Goal: Task Accomplishment & Management: Complete application form

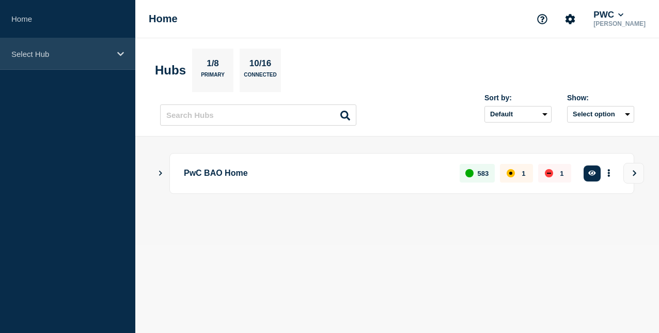
click at [76, 55] on p "Select Hub" at bounding box center [60, 54] width 99 height 9
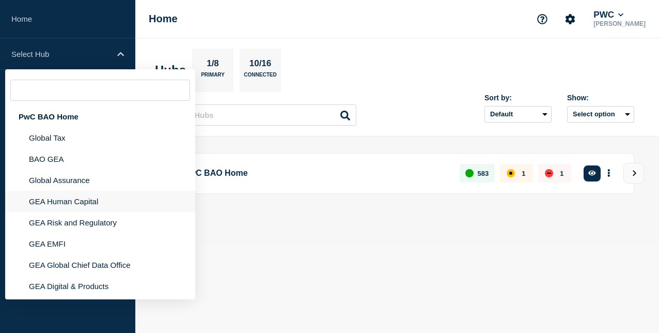
click at [82, 212] on li "GEA Human Capital" at bounding box center [100, 222] width 190 height 21
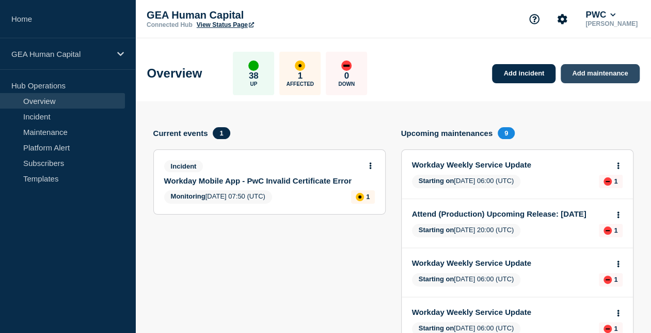
click at [612, 74] on link "Add maintenance" at bounding box center [600, 73] width 79 height 19
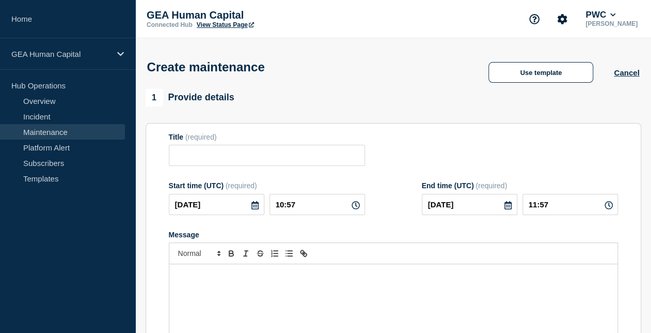
click at [235, 288] on div "Message" at bounding box center [393, 326] width 448 height 124
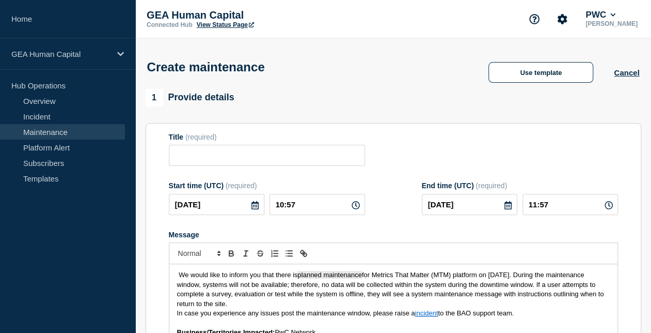
scroll to position [43, 0]
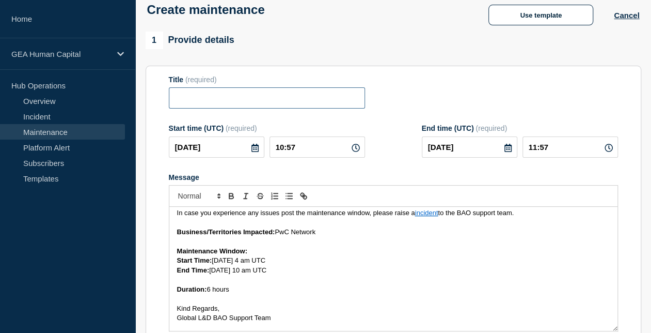
click at [257, 99] on input "Title" at bounding box center [267, 97] width 196 height 21
paste input "Critical: MTM Upcoming Monthly Maintenance: 23 August 2025"
type input "MTM Upcoming Monthly Maintenance - 23 August 2025"
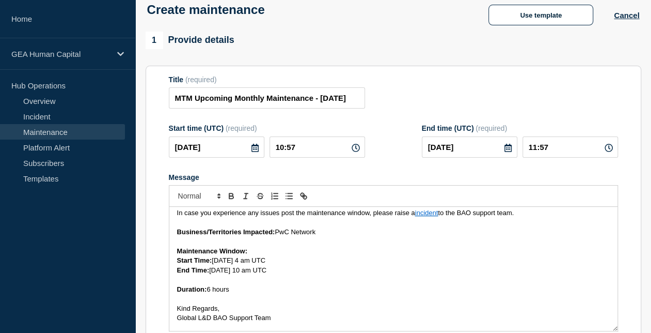
click at [256, 151] on icon at bounding box center [255, 148] width 7 height 8
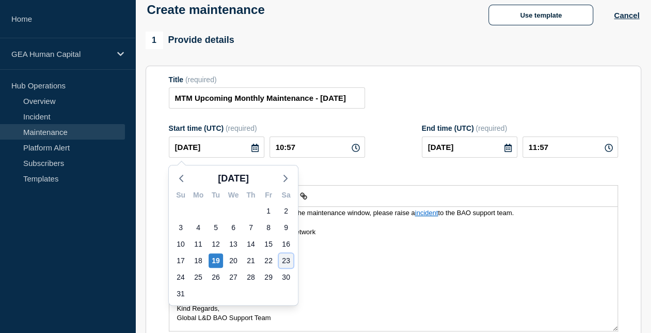
click at [285, 261] on div "23" at bounding box center [286, 260] width 14 height 14
type input "2025-08-23"
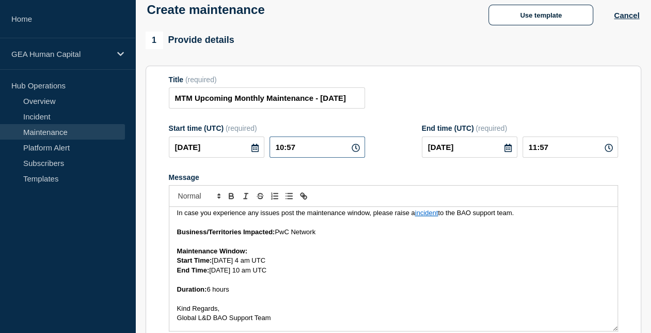
drag, startPoint x: 329, startPoint y: 144, endPoint x: 136, endPoint y: 193, distance: 199.0
type input "04:00"
type input "10:00"
type button "ordered"
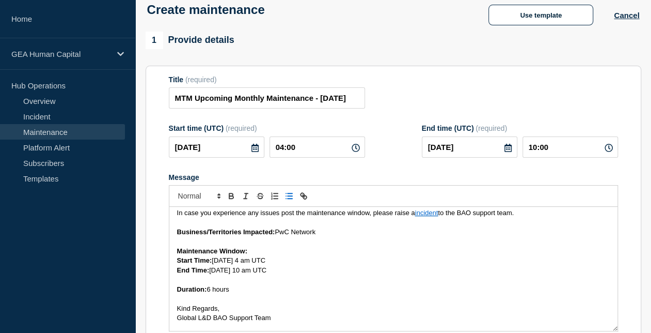
type button "bullet"
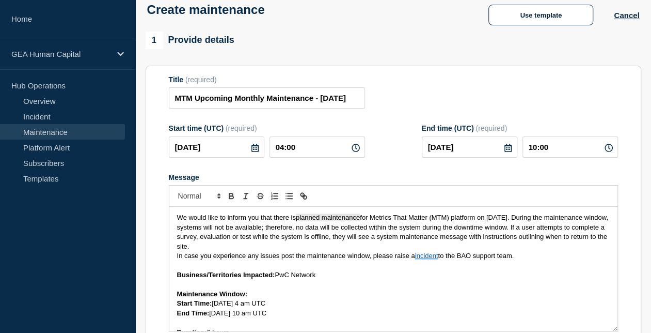
click at [312, 250] on p "We would like to inform you that there is planned maintenance for Metrics That …" at bounding box center [393, 232] width 433 height 38
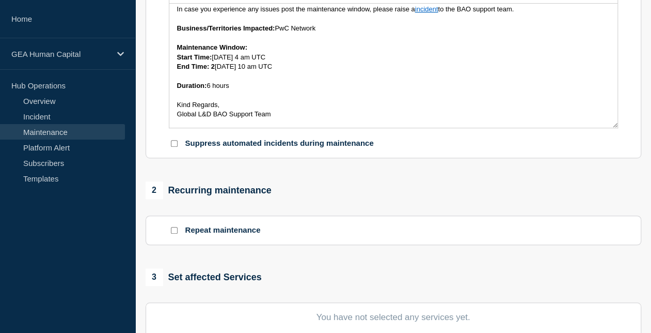
scroll to position [335, 0]
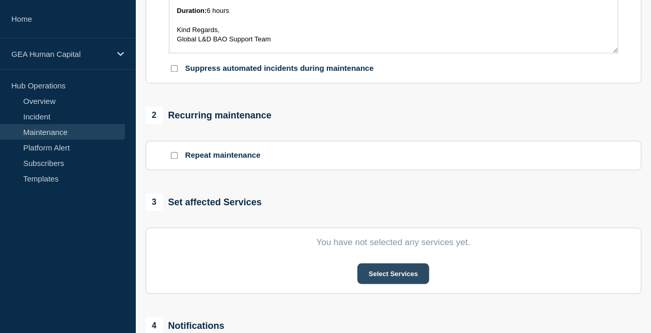
click at [414, 276] on button "Select Services" at bounding box center [393, 273] width 72 height 21
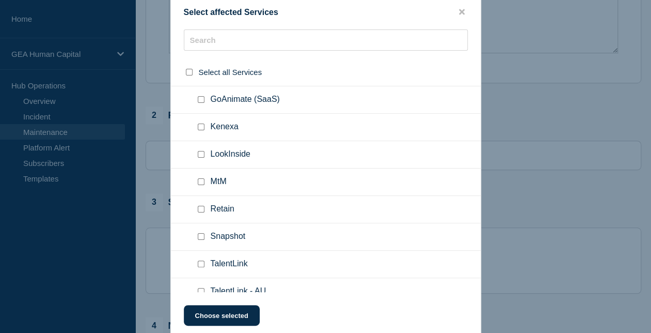
scroll to position [360, 0]
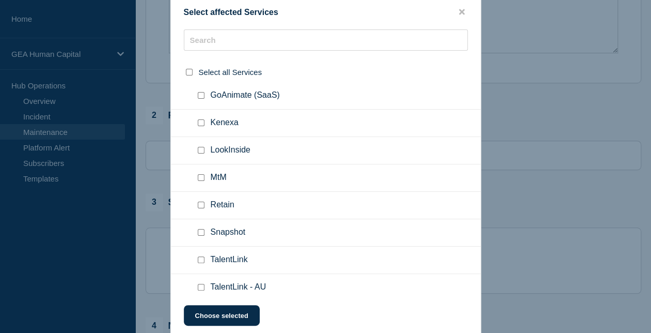
click at [200, 175] on input "MtM checkbox" at bounding box center [201, 177] width 7 height 7
checkbox input "true"
click at [238, 316] on button "Choose selected" at bounding box center [222, 315] width 76 height 21
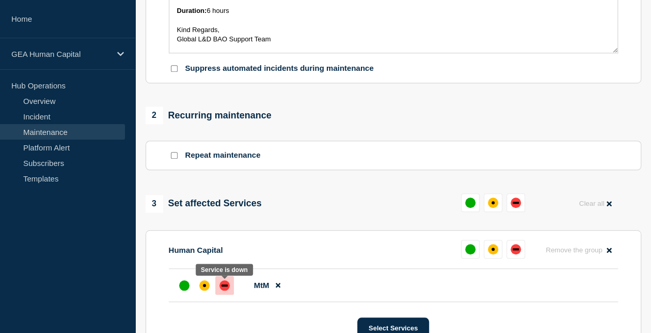
click at [229, 283] on div at bounding box center [224, 285] width 19 height 19
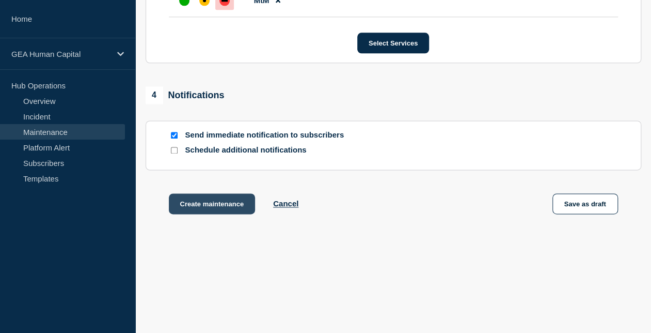
click at [213, 205] on button "Create maintenance" at bounding box center [212, 203] width 87 height 21
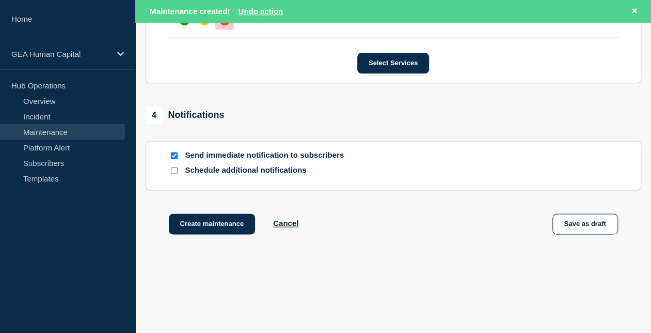
scroll to position [644, 0]
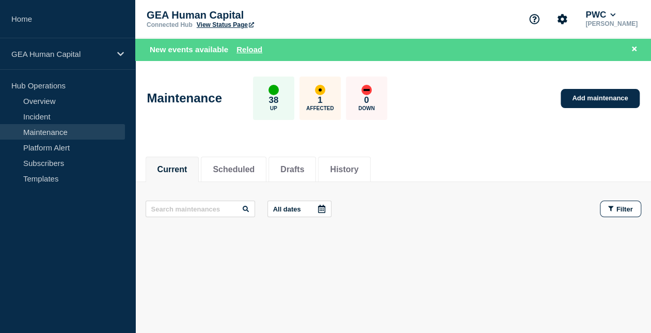
click at [213, 22] on link "View Status Page" at bounding box center [225, 24] width 57 height 7
click at [41, 116] on link "Incident" at bounding box center [62, 115] width 125 height 15
